Goal: Use online tool/utility: Utilize a website feature to perform a specific function

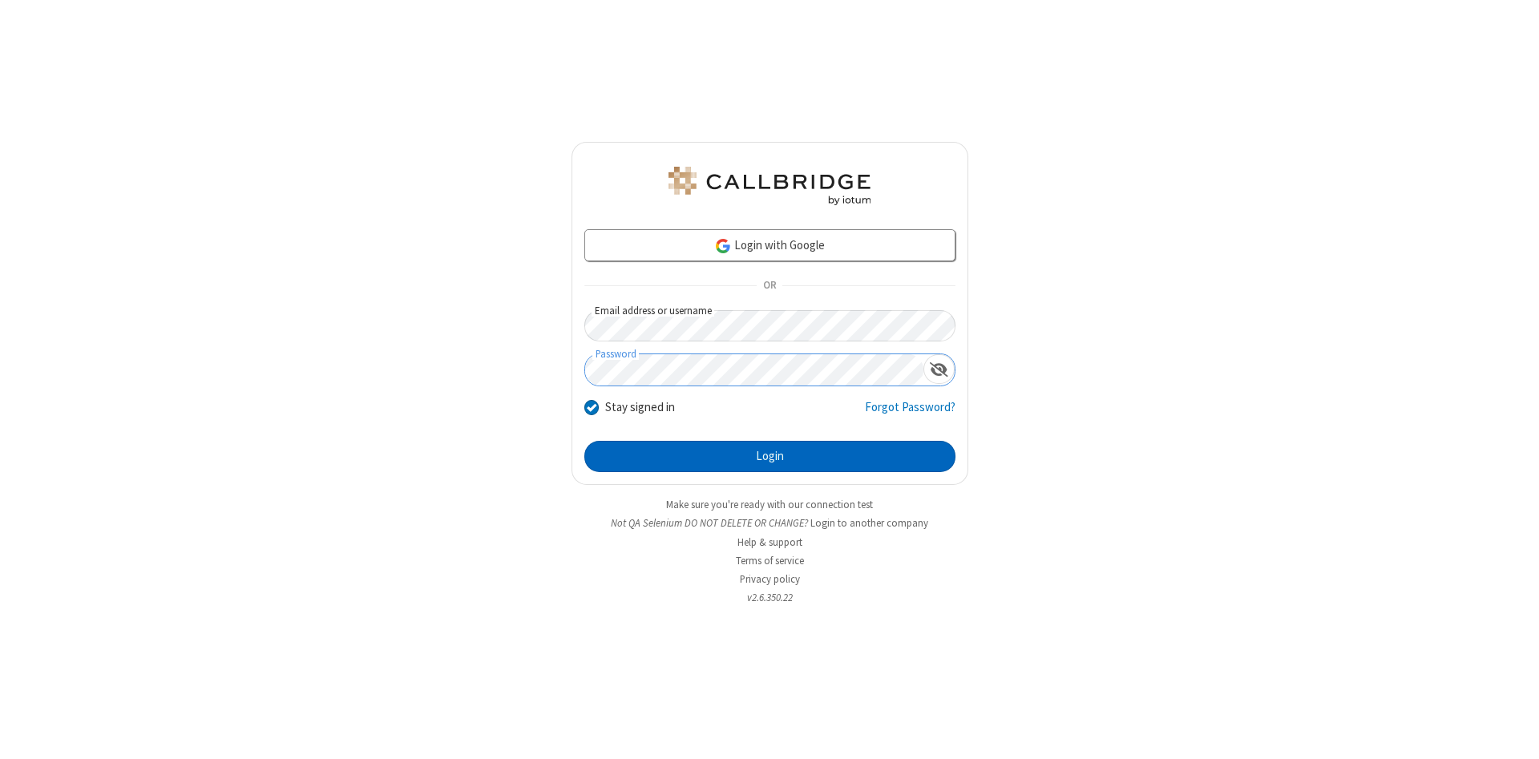
click at [769, 457] on button "Login" at bounding box center [769, 457] width 371 height 32
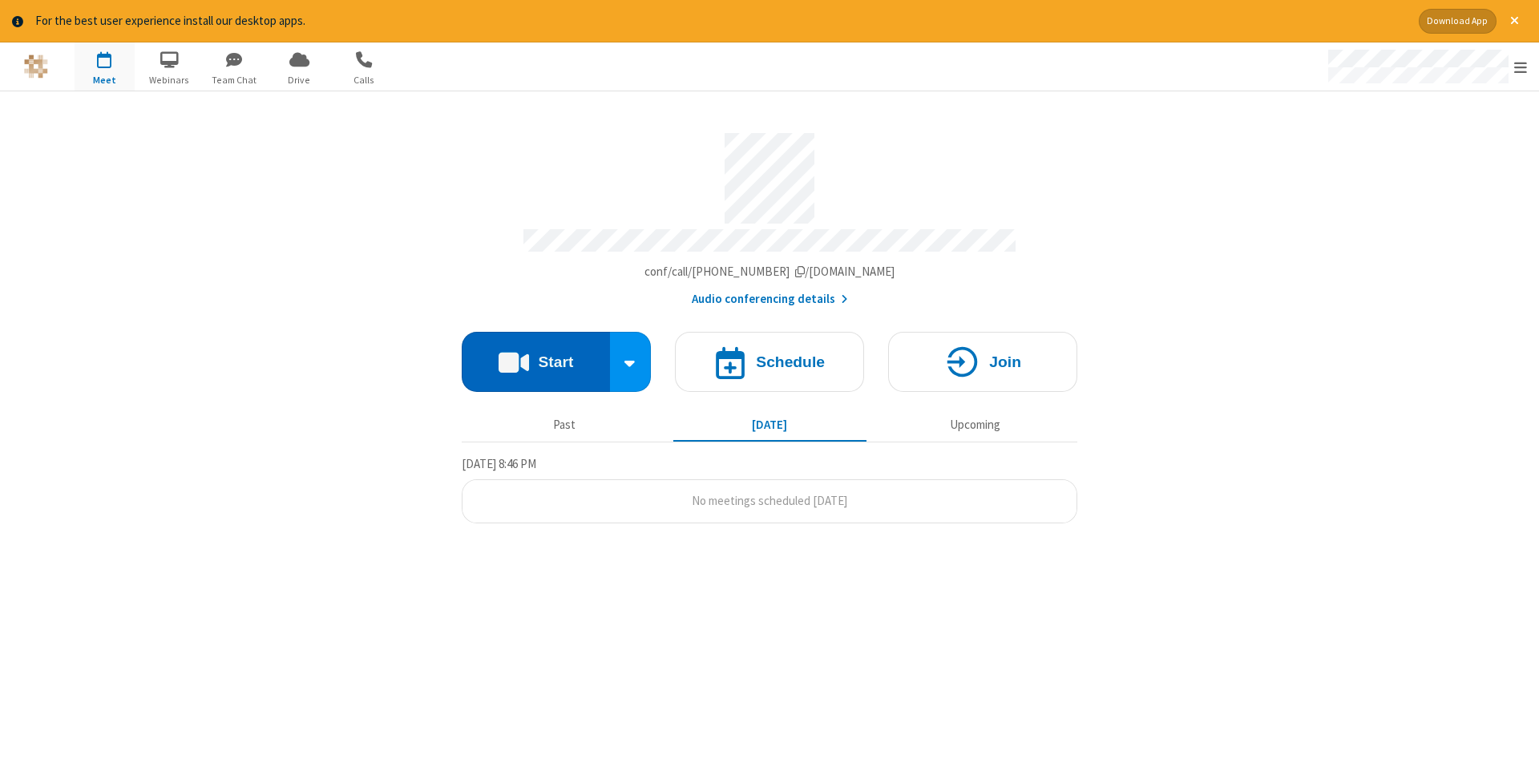
click at [535, 356] on button "Start" at bounding box center [536, 362] width 148 height 60
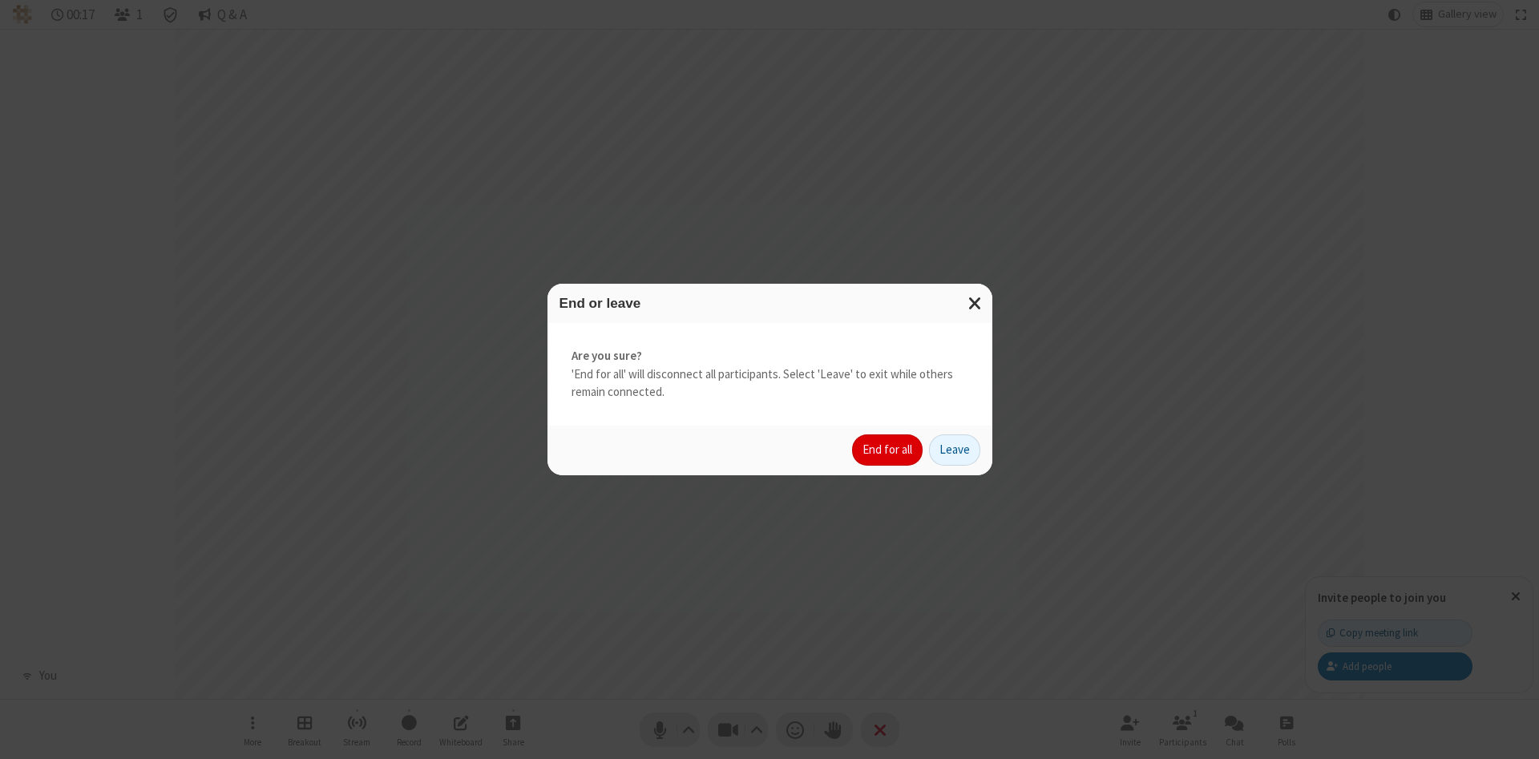
click at [888, 450] on button "End for all" at bounding box center [887, 450] width 71 height 32
